Goal: Find specific page/section: Find specific page/section

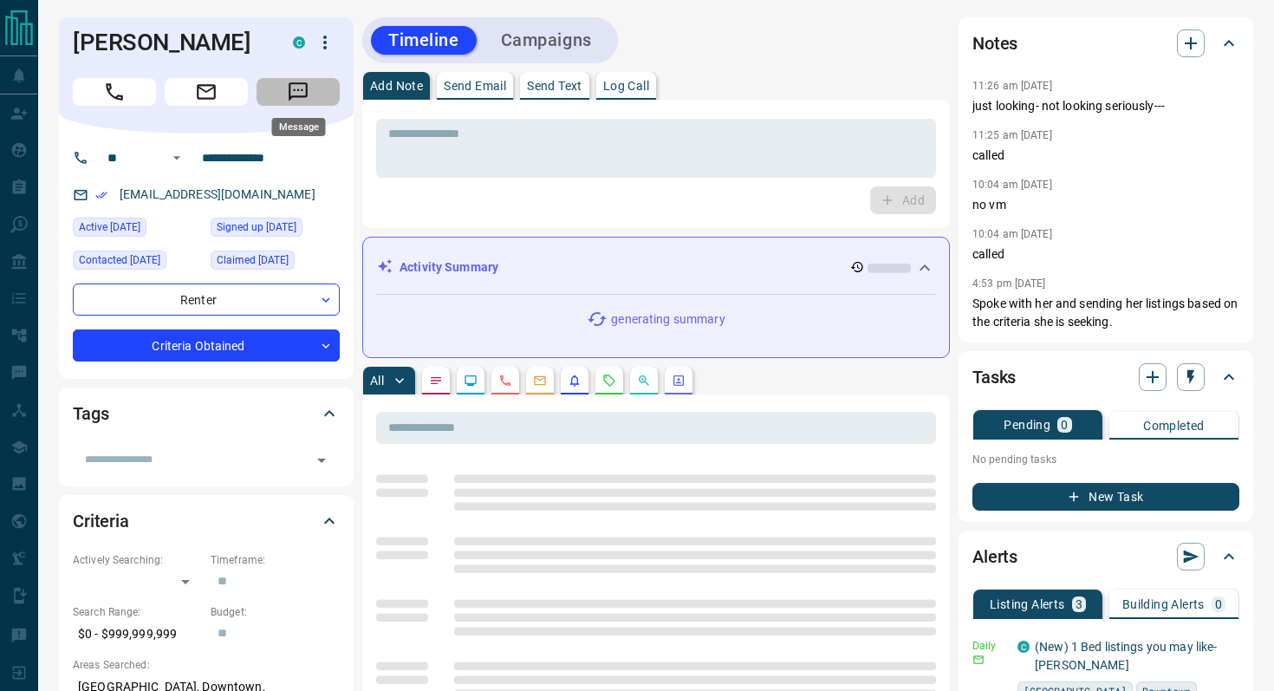
click at [320, 88] on button "Message" at bounding box center [298, 92] width 83 height 28
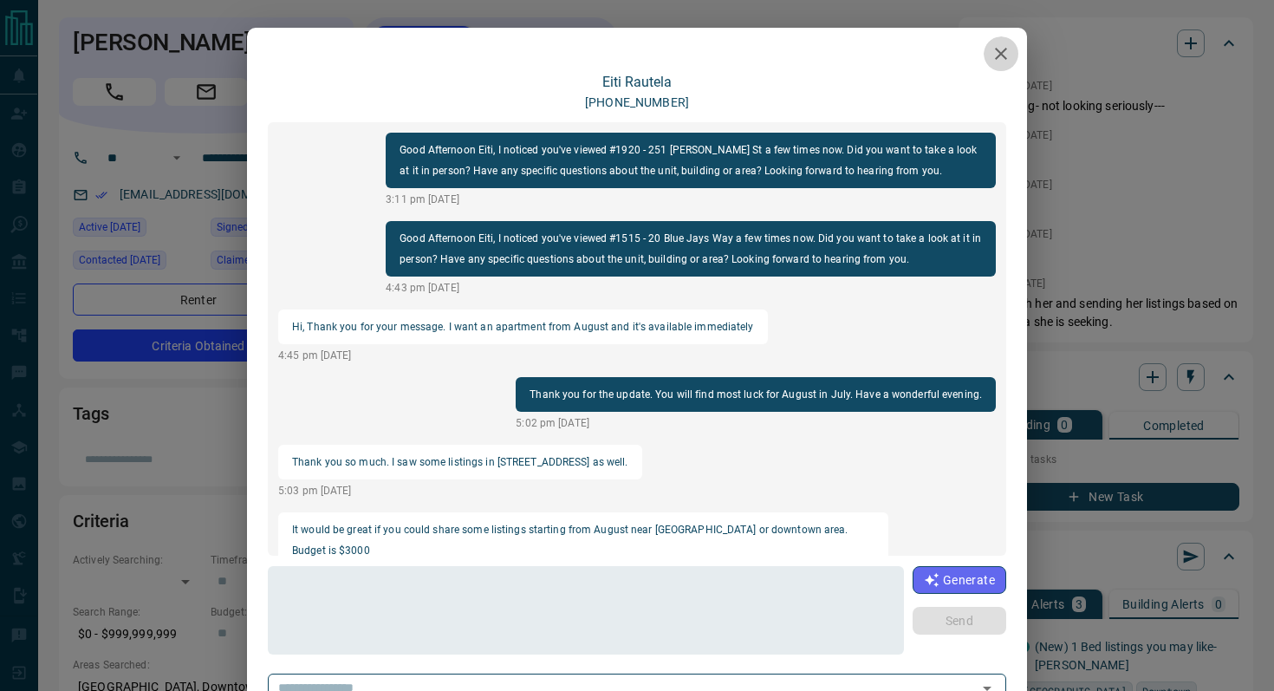
click at [1000, 53] on icon "button" at bounding box center [1001, 54] width 12 height 12
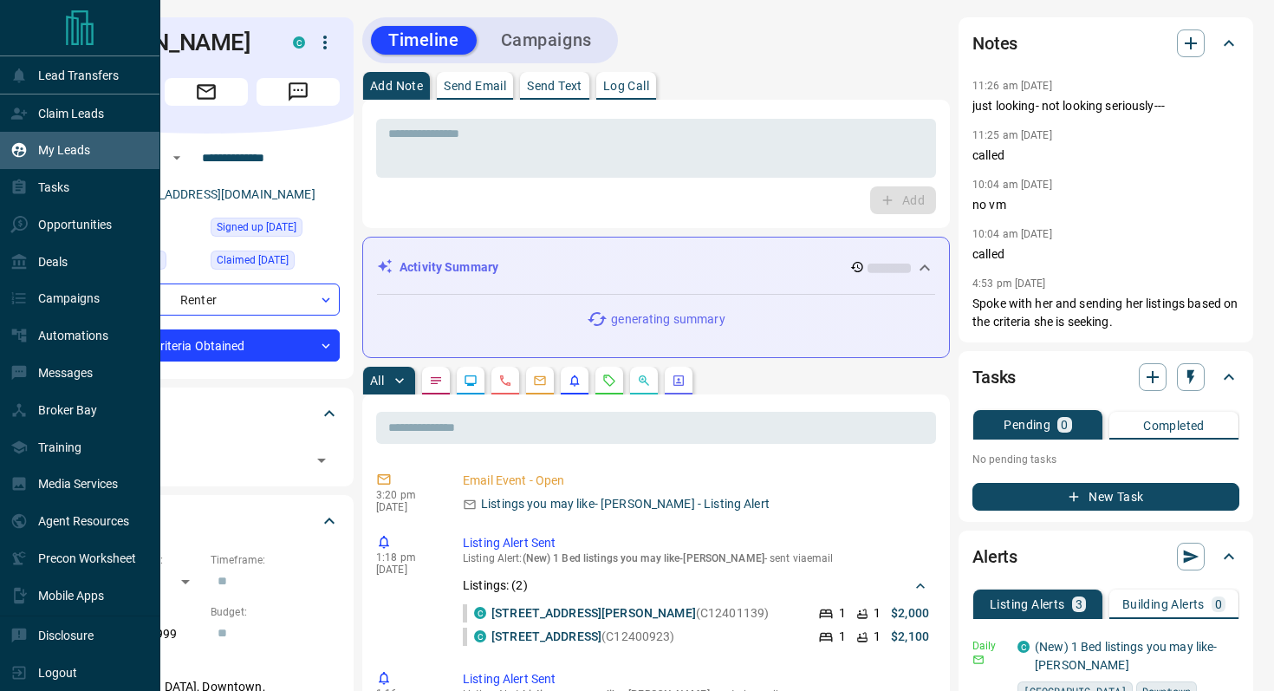
click at [51, 154] on p "My Leads" at bounding box center [64, 150] width 52 height 14
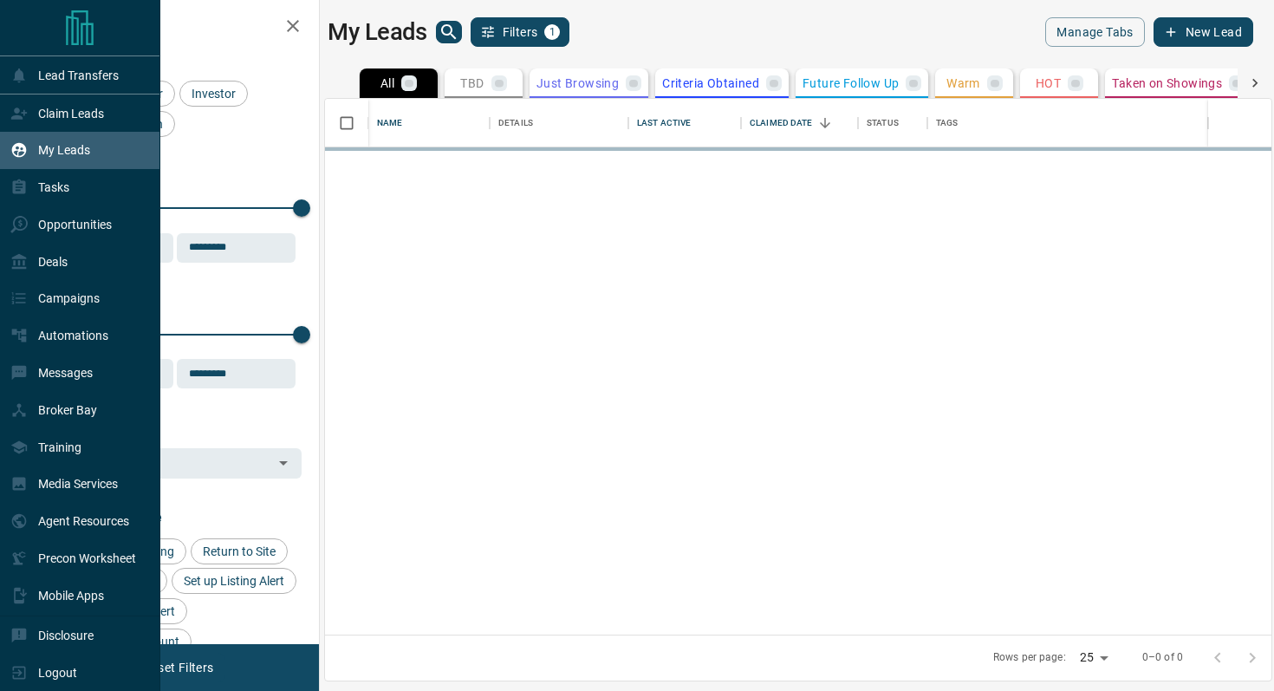
scroll to position [536, 946]
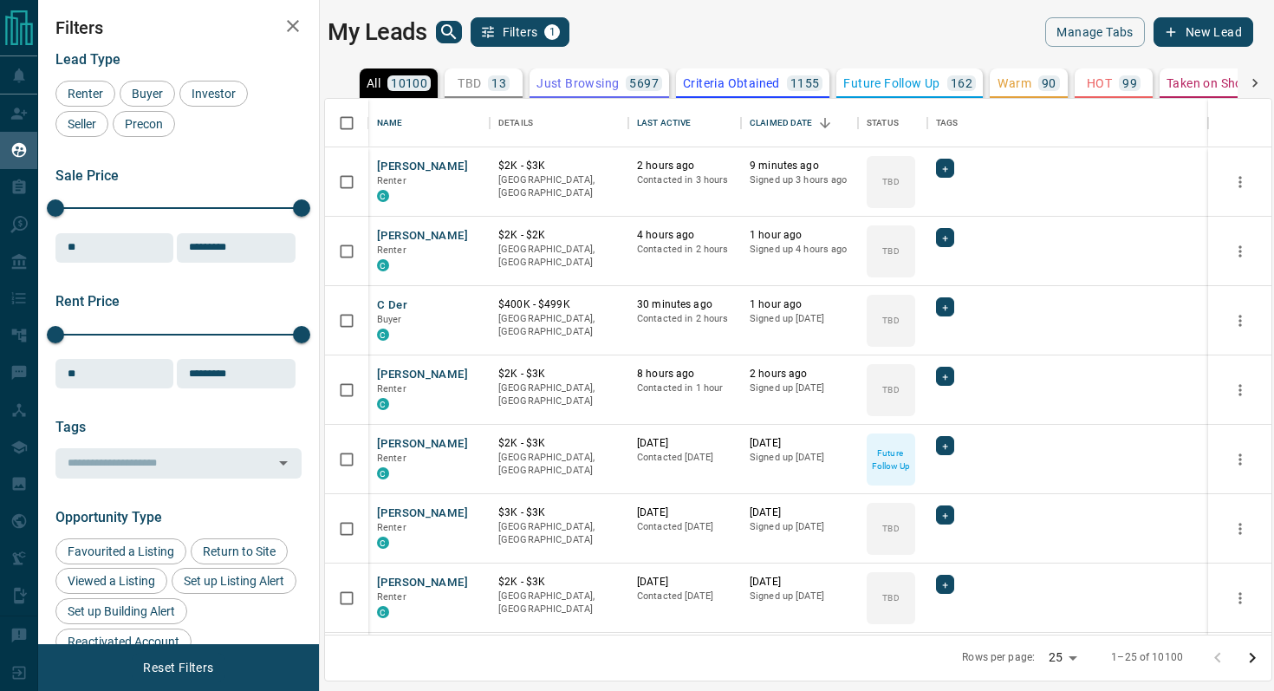
click at [466, 32] on div "My Leads Filters 1" at bounding box center [559, 31] width 463 height 29
click at [446, 29] on icon "search button" at bounding box center [449, 32] width 21 height 21
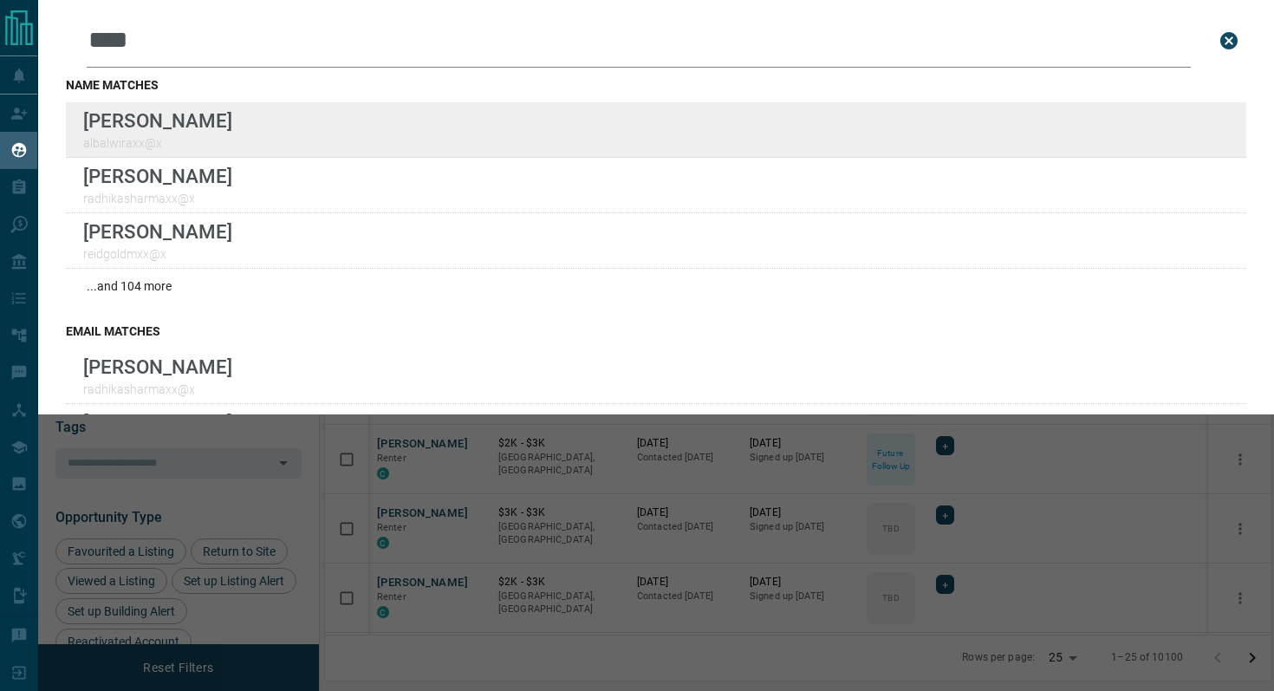
type input "****"
click at [0, 0] on div "Lead Transfers Claim Leads My Leads Tasks Opportunities Deals Campaigns Automat…" at bounding box center [637, 334] width 1274 height 669
